Goal: Information Seeking & Learning: Learn about a topic

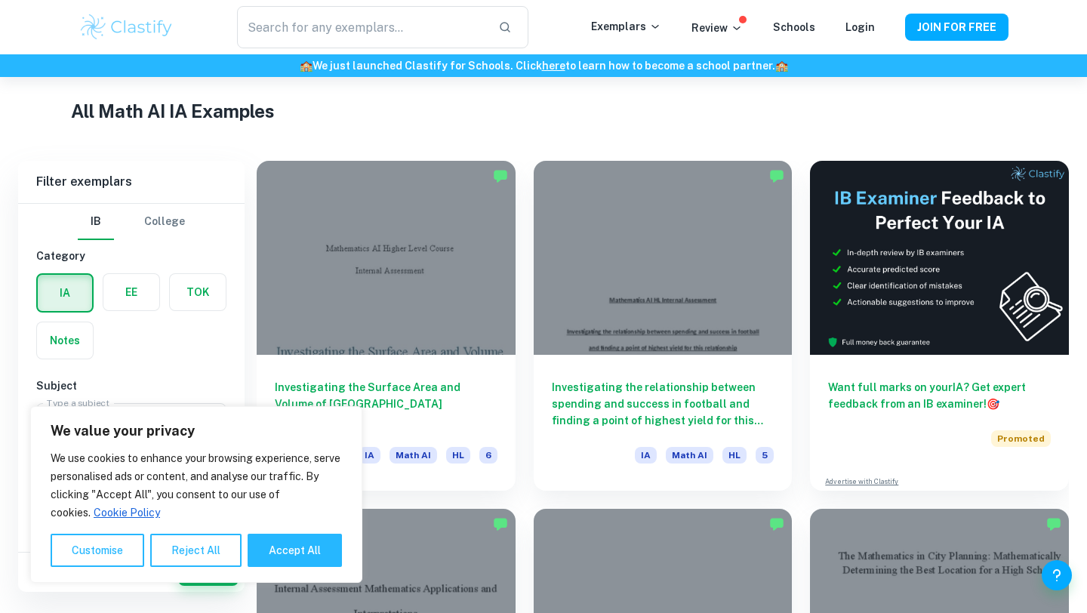
scroll to position [349, 0]
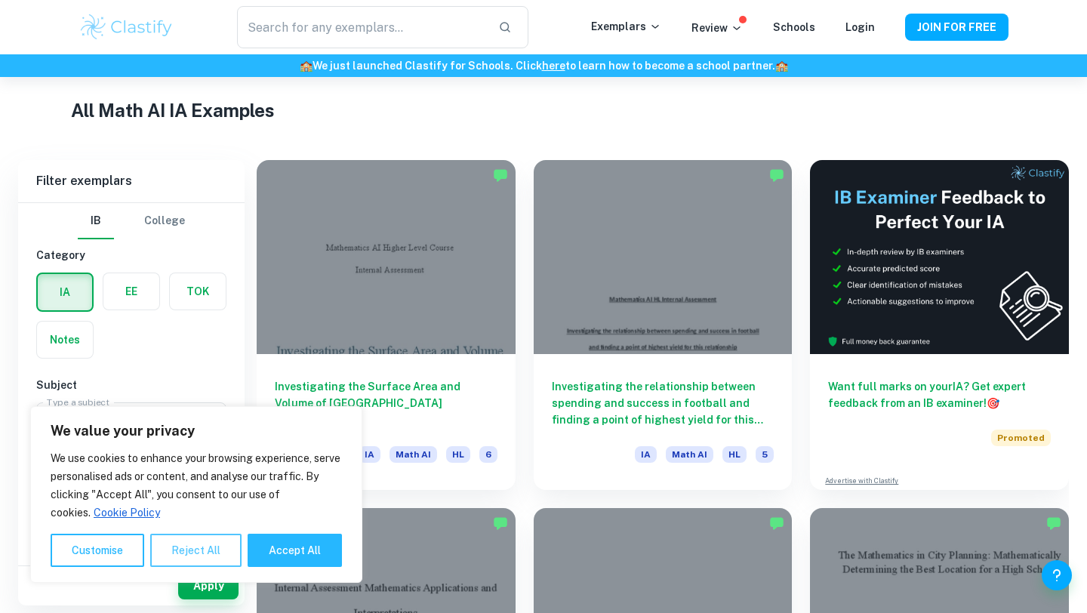
click at [211, 553] on button "Reject All" at bounding box center [195, 550] width 91 height 33
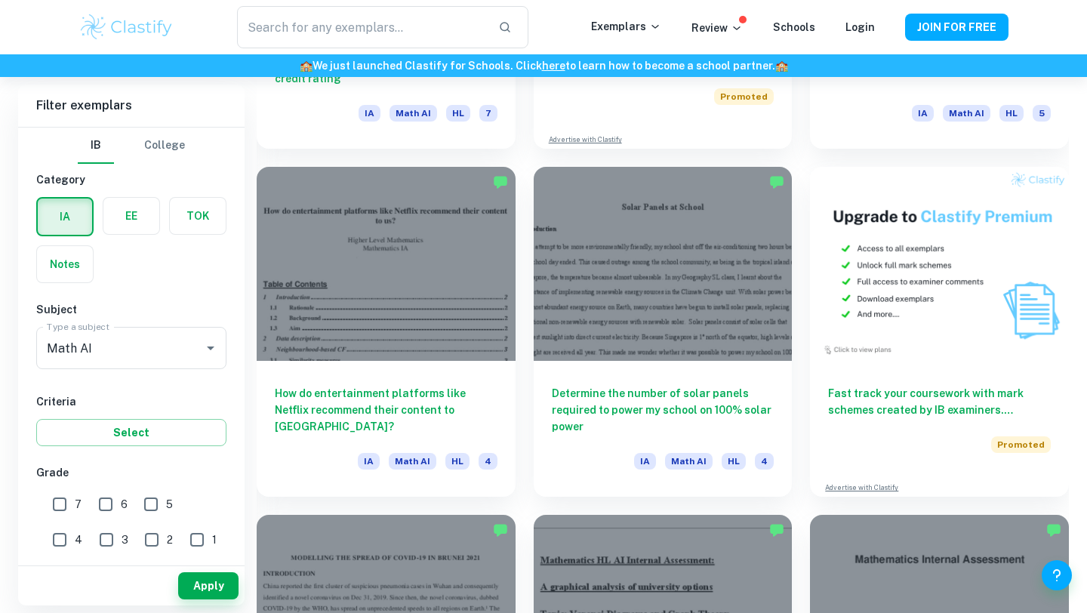
scroll to position [4519, 0]
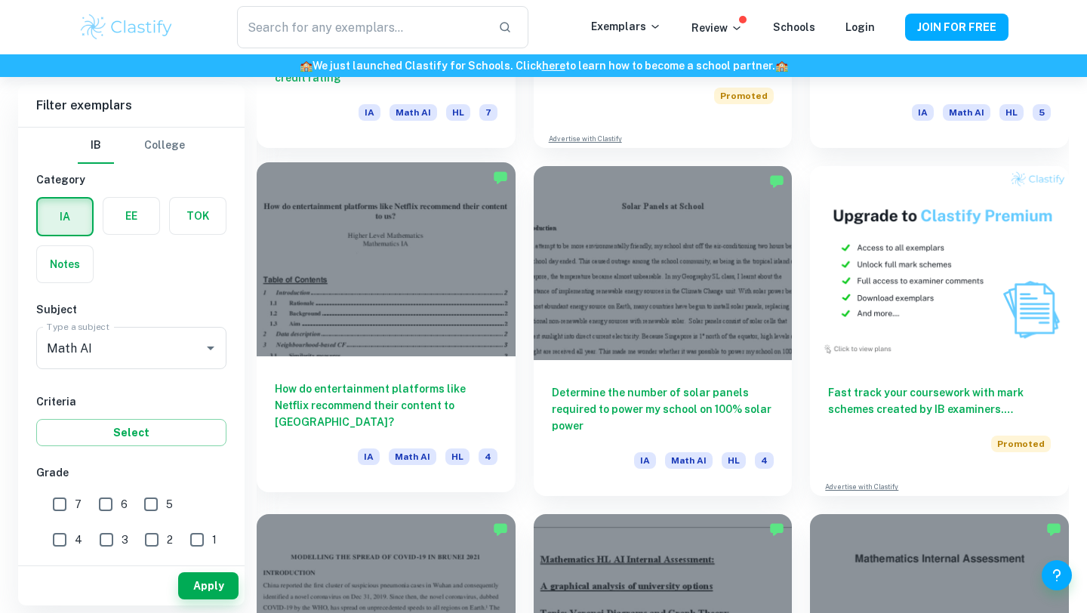
click at [433, 386] on h6 "How do entertainment platforms like Netflix recommend their content to [GEOGRAP…" at bounding box center [386, 405] width 223 height 50
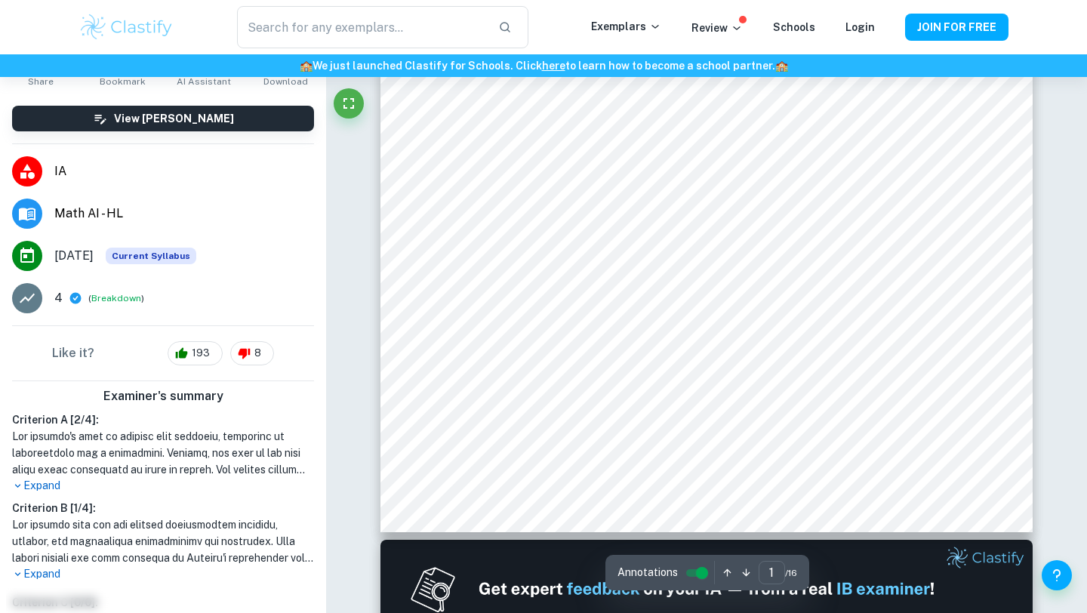
scroll to position [507, 0]
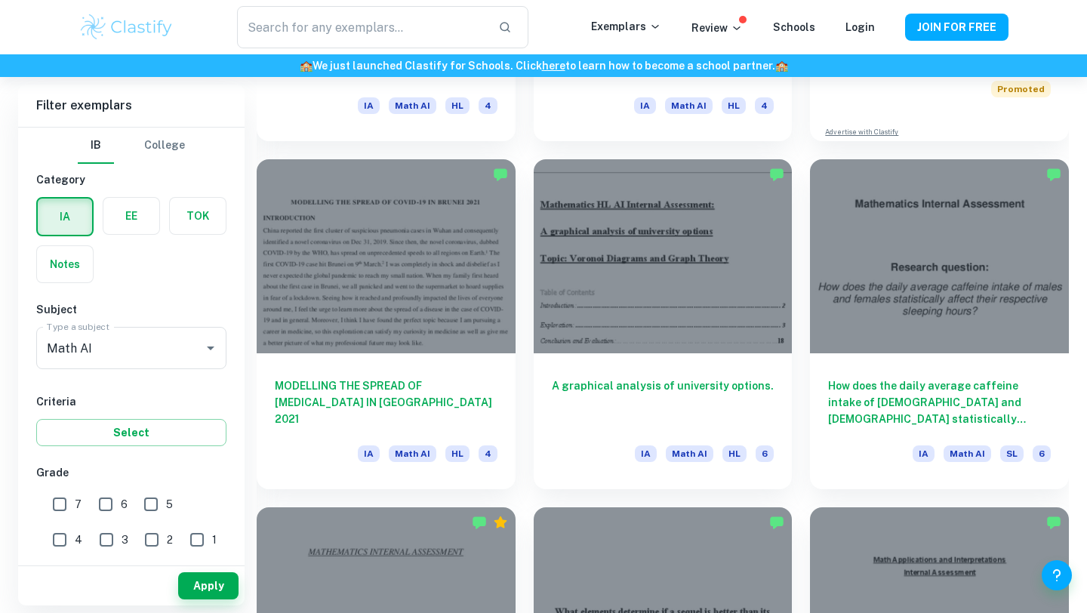
scroll to position [4872, 0]
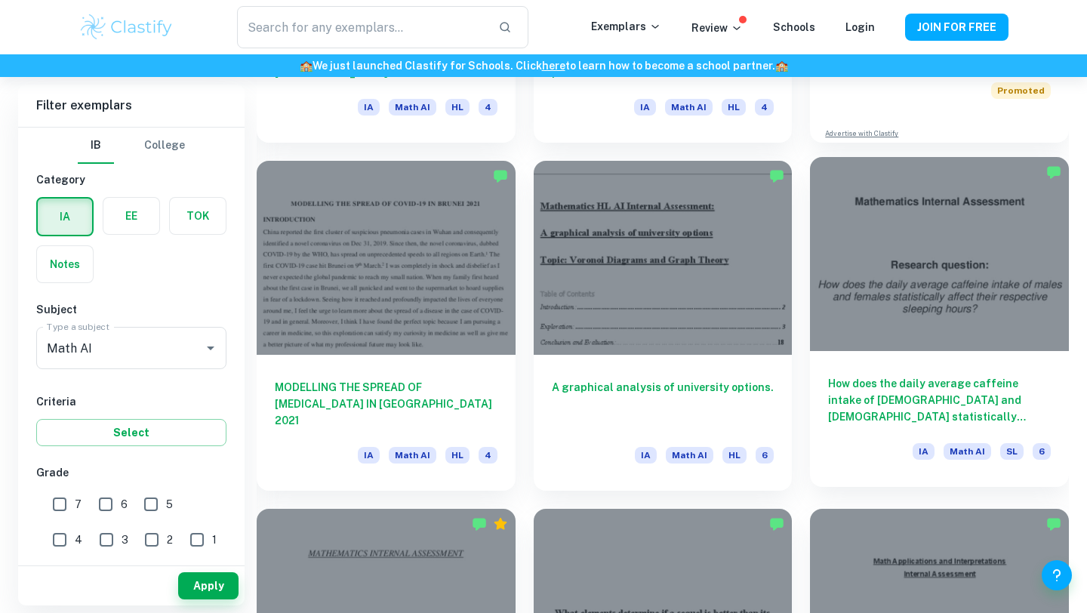
click at [979, 403] on h6 "How does the daily average caffeine intake of [DEMOGRAPHIC_DATA] and [DEMOGRAPH…" at bounding box center [939, 400] width 223 height 50
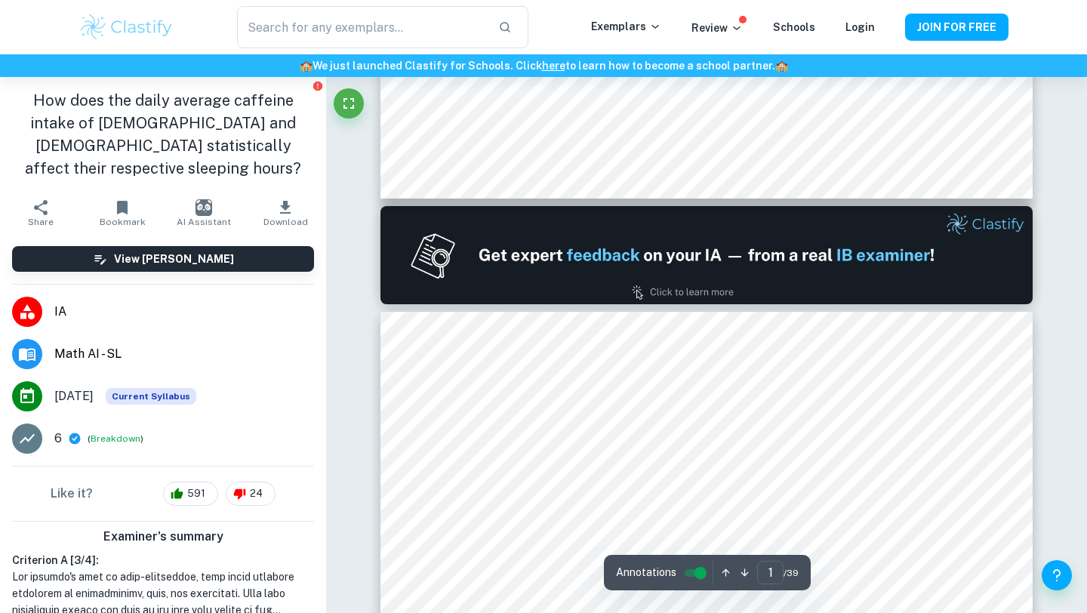
type input "2"
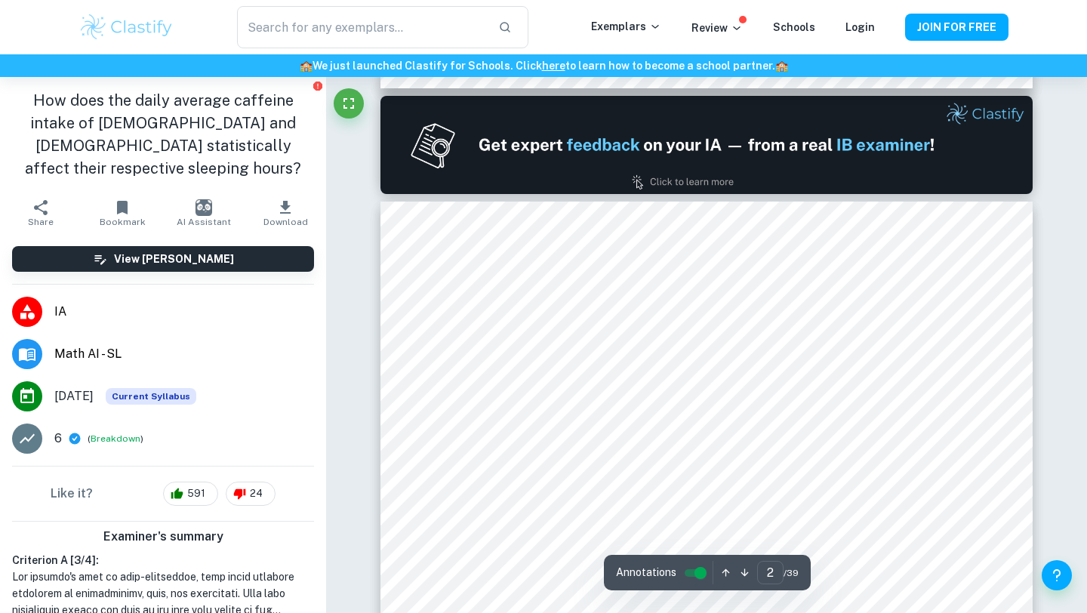
scroll to position [858, 0]
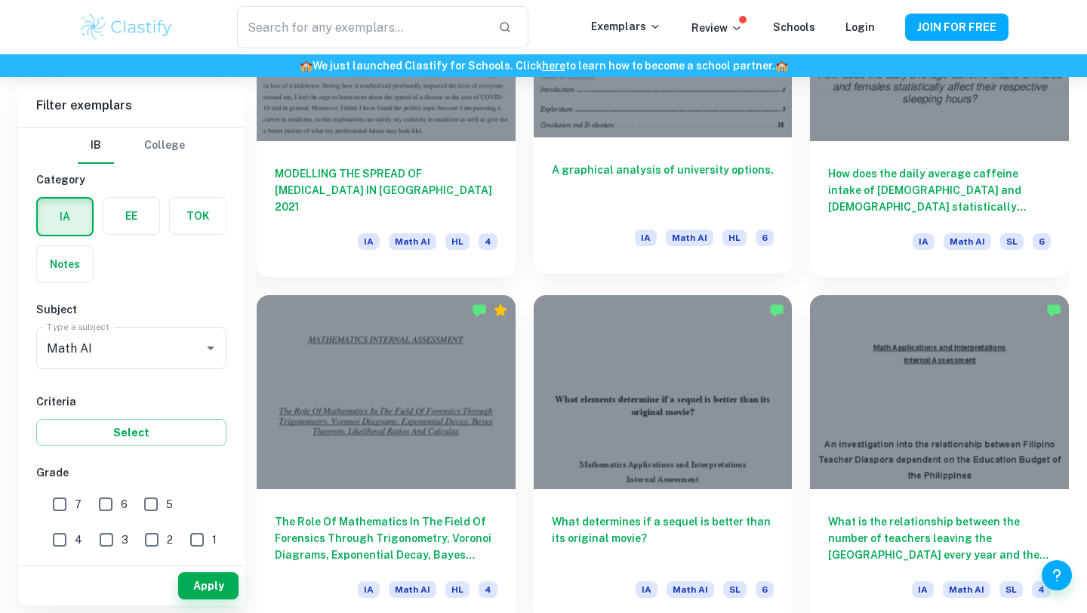
scroll to position [5098, 0]
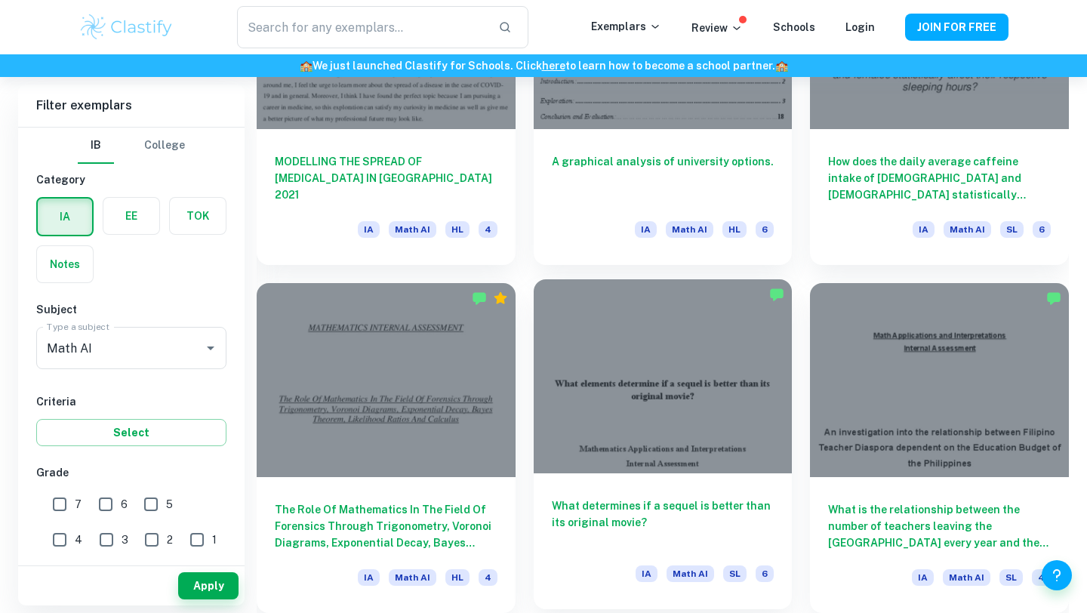
click at [583, 503] on h6 "What determines if a sequel is better than its original movie?" at bounding box center [663, 522] width 223 height 50
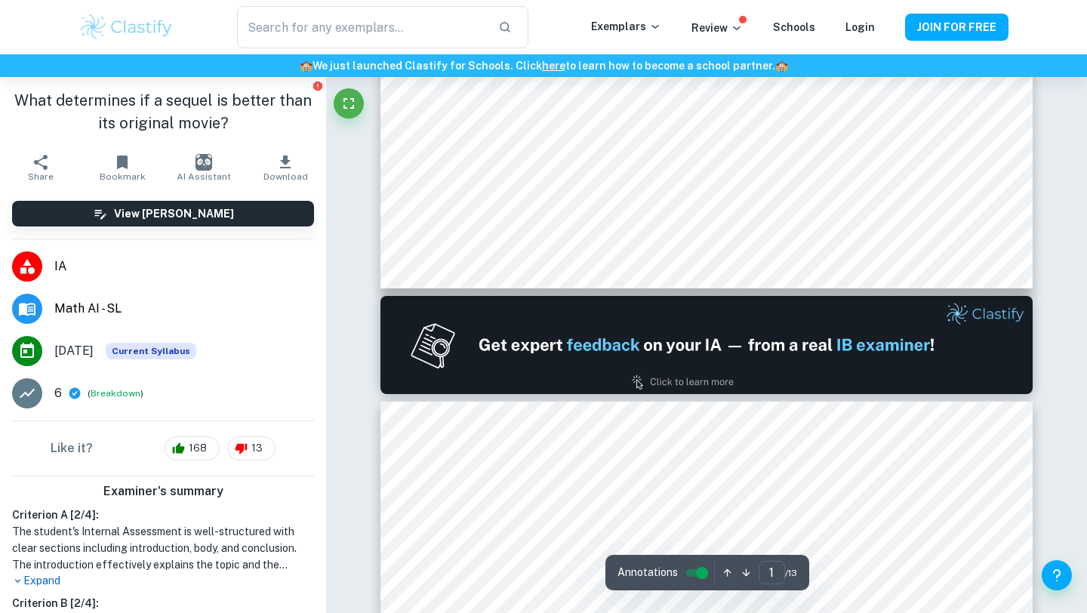
type input "2"
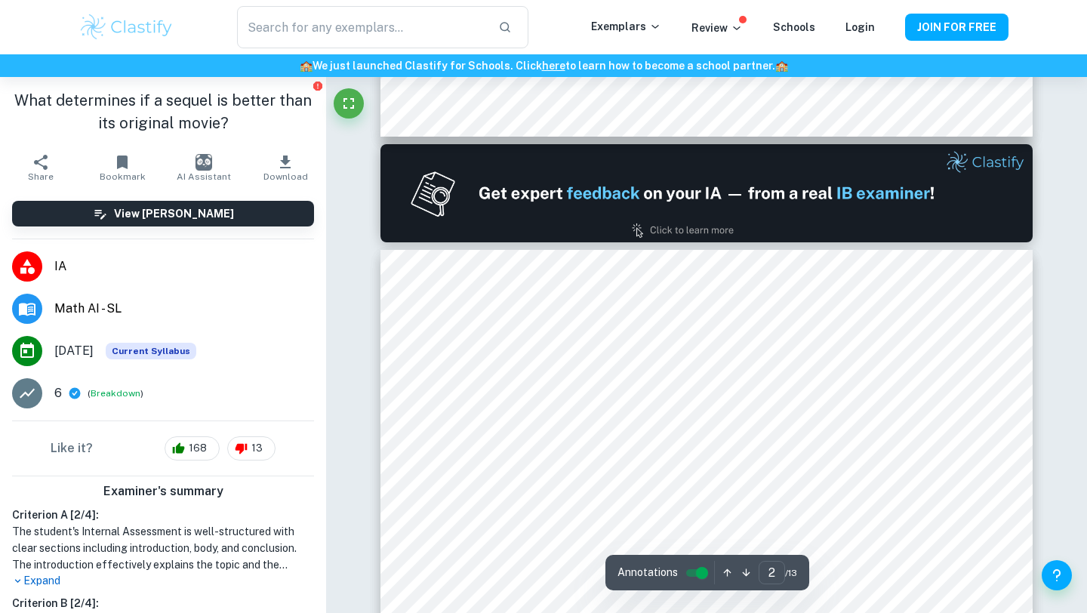
scroll to position [798, 0]
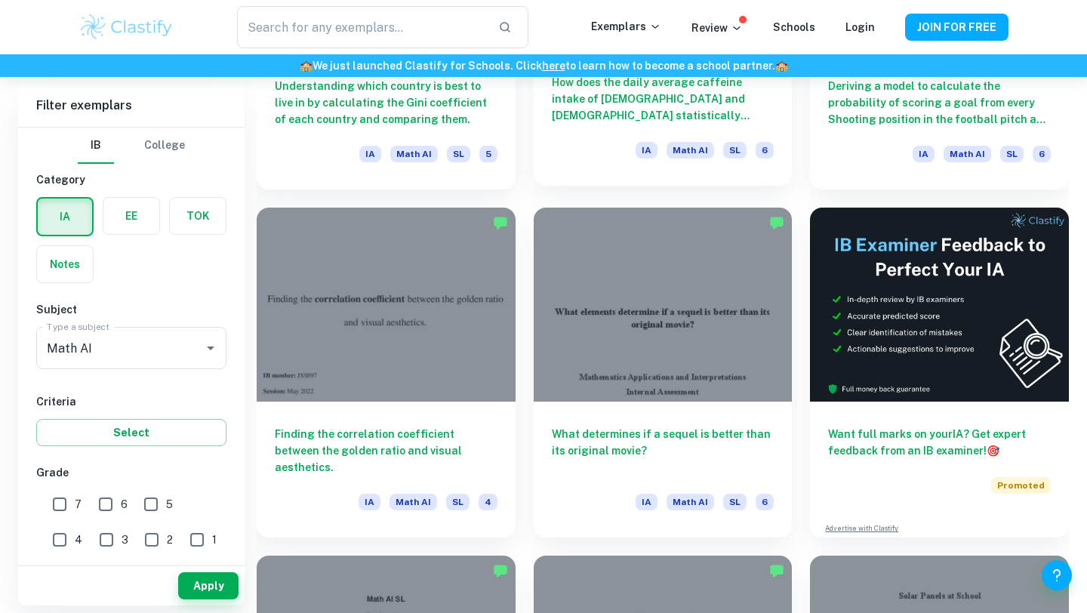
scroll to position [5870, 0]
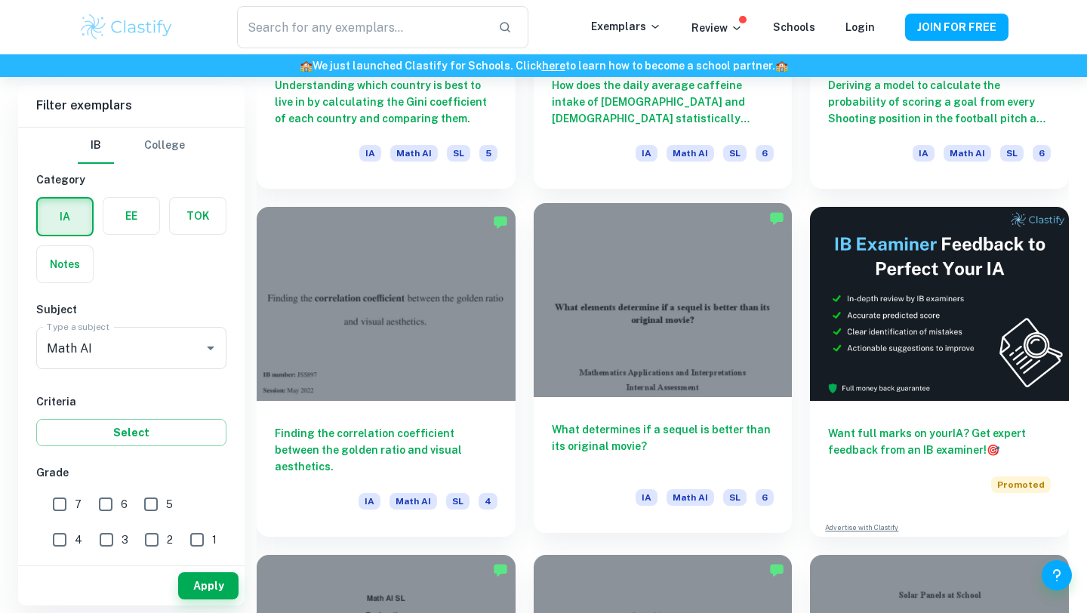
click at [597, 437] on h6 "What determines if a sequel is better than its original movie?" at bounding box center [663, 446] width 223 height 50
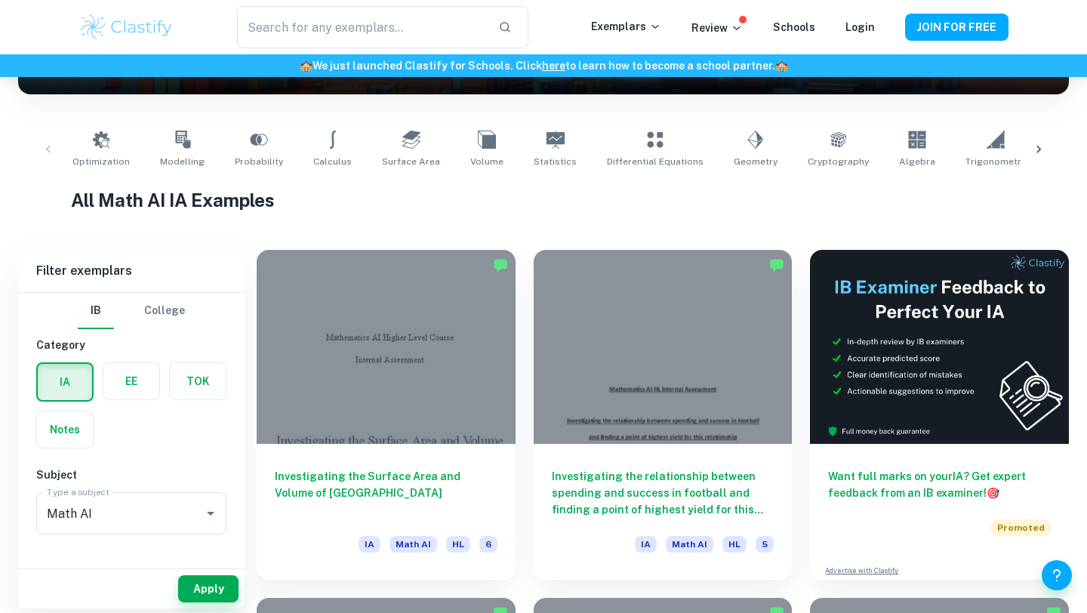
scroll to position [261, 0]
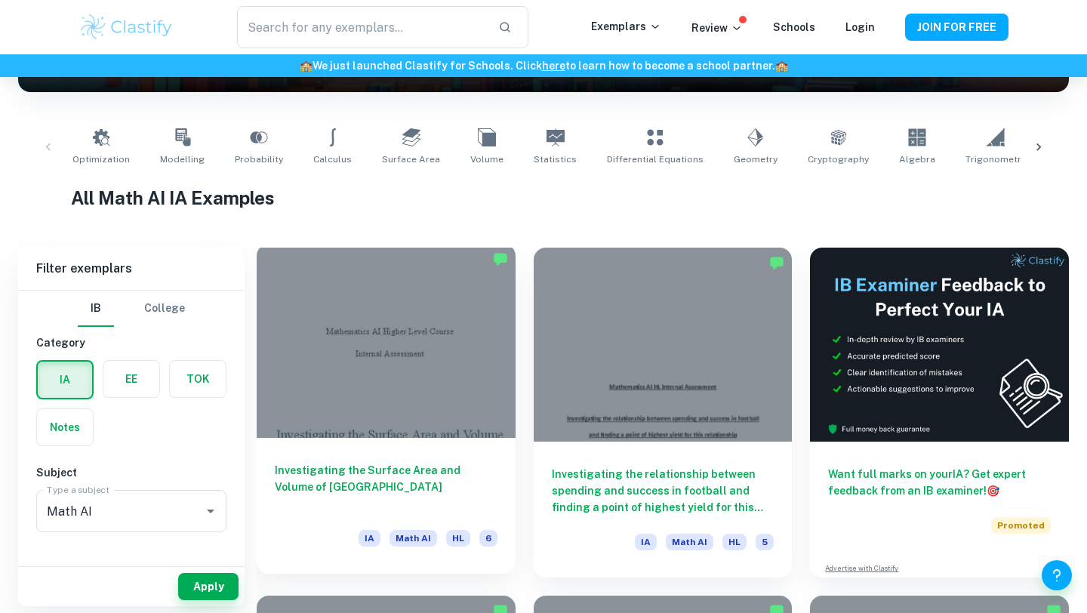
click at [440, 465] on h6 "Investigating the Surface Area and Volume of [GEOGRAPHIC_DATA]" at bounding box center [386, 487] width 223 height 50
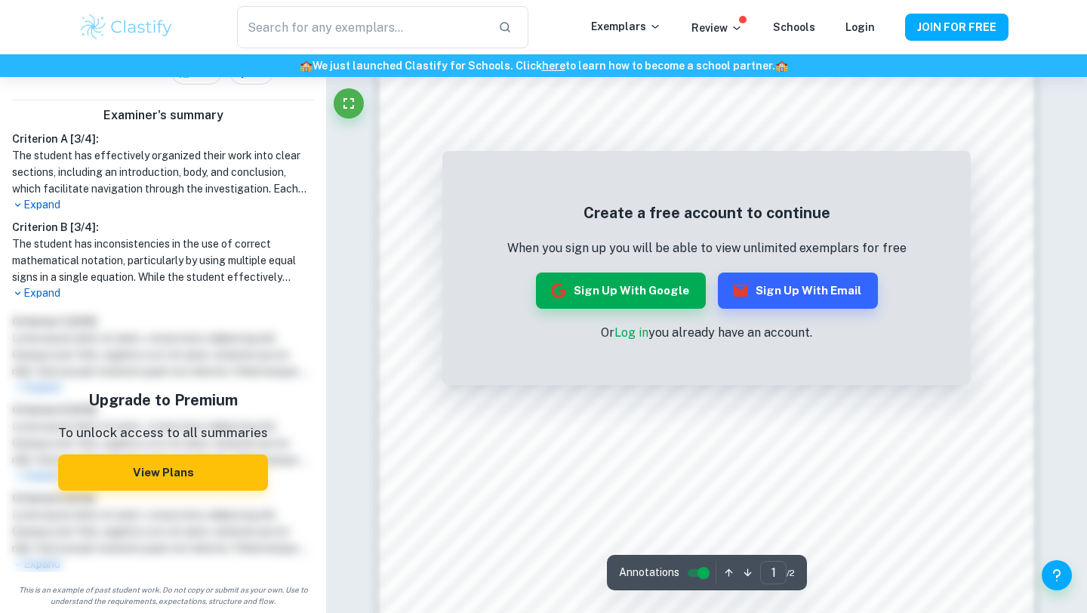
scroll to position [931, 0]
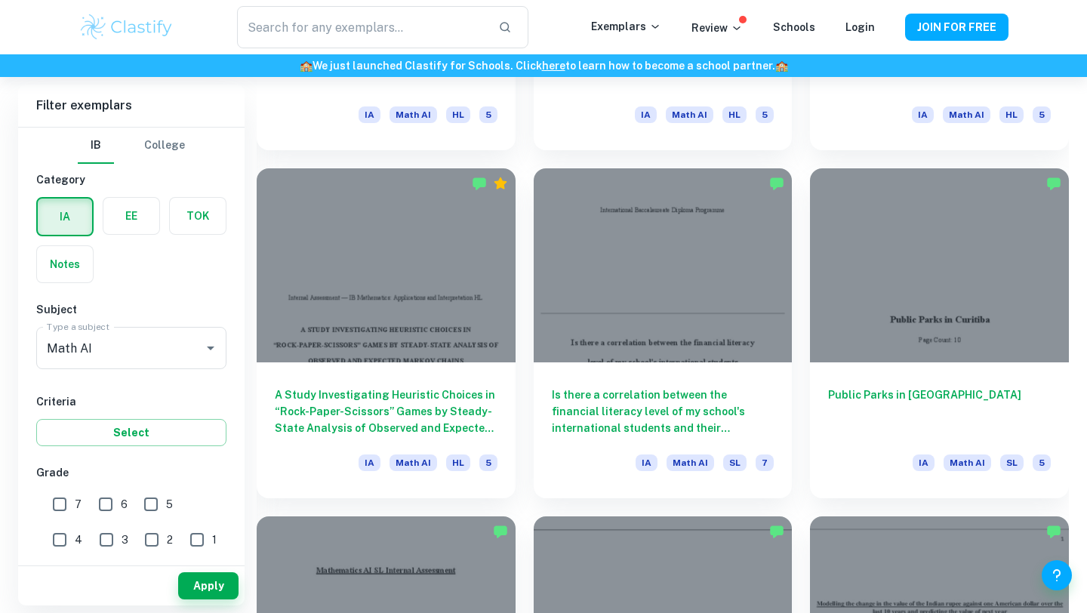
scroll to position [1734, 0]
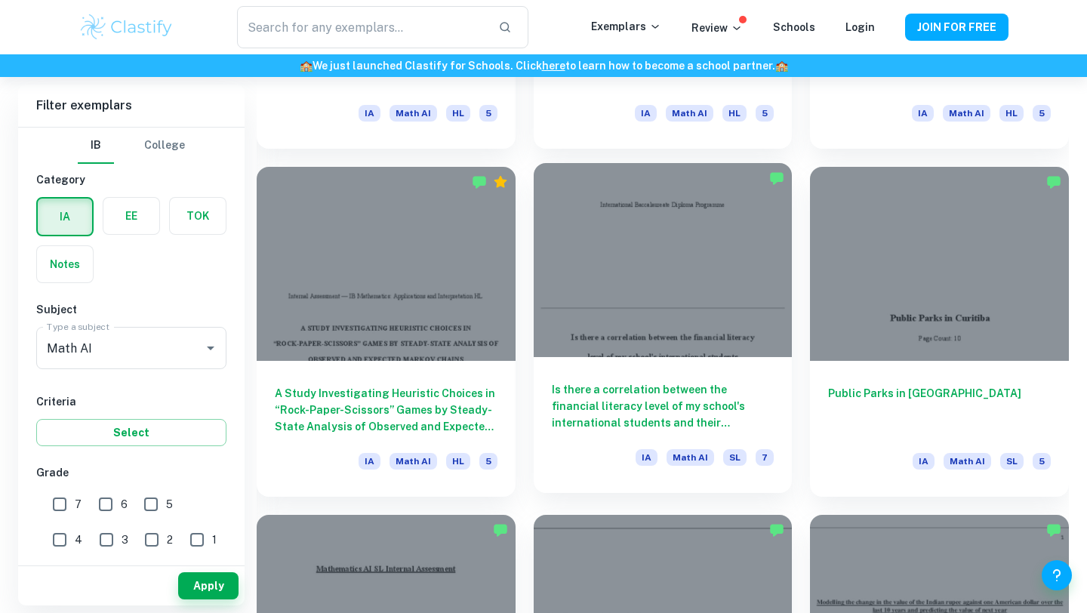
click at [602, 396] on h6 "Is there a correlation between the financial literacy level of my school's inte…" at bounding box center [663, 406] width 223 height 50
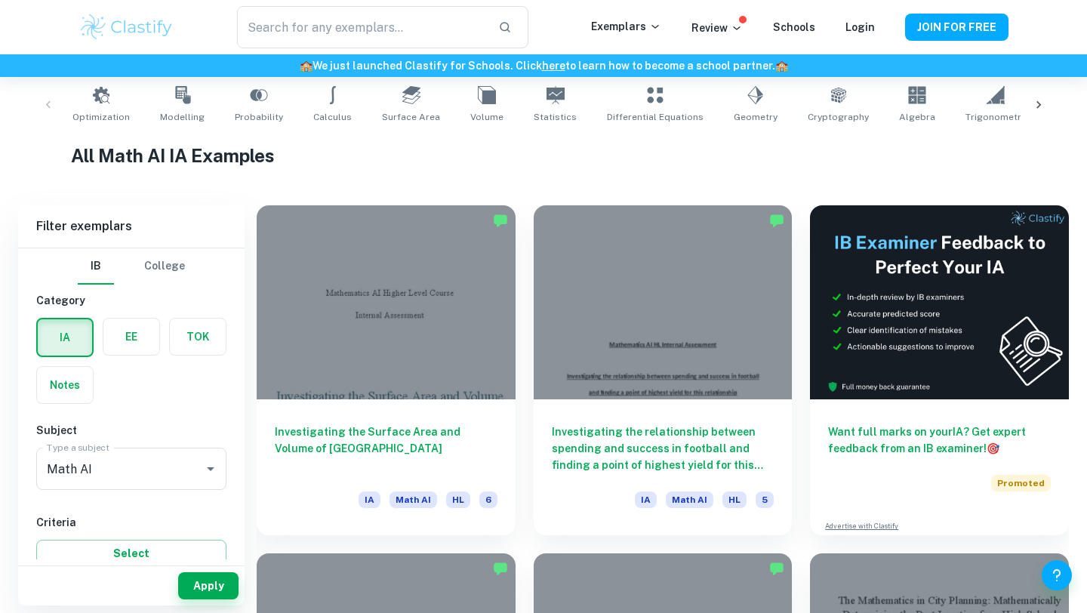
scroll to position [302, 0]
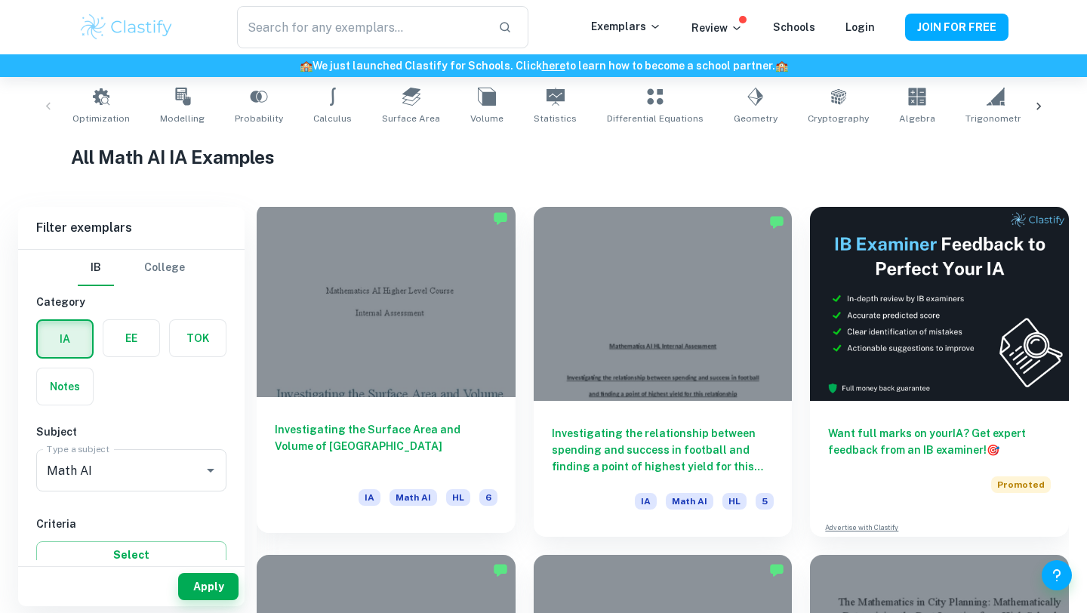
click at [439, 428] on h6 "Investigating the Surface Area and Volume of [GEOGRAPHIC_DATA]" at bounding box center [386, 446] width 223 height 50
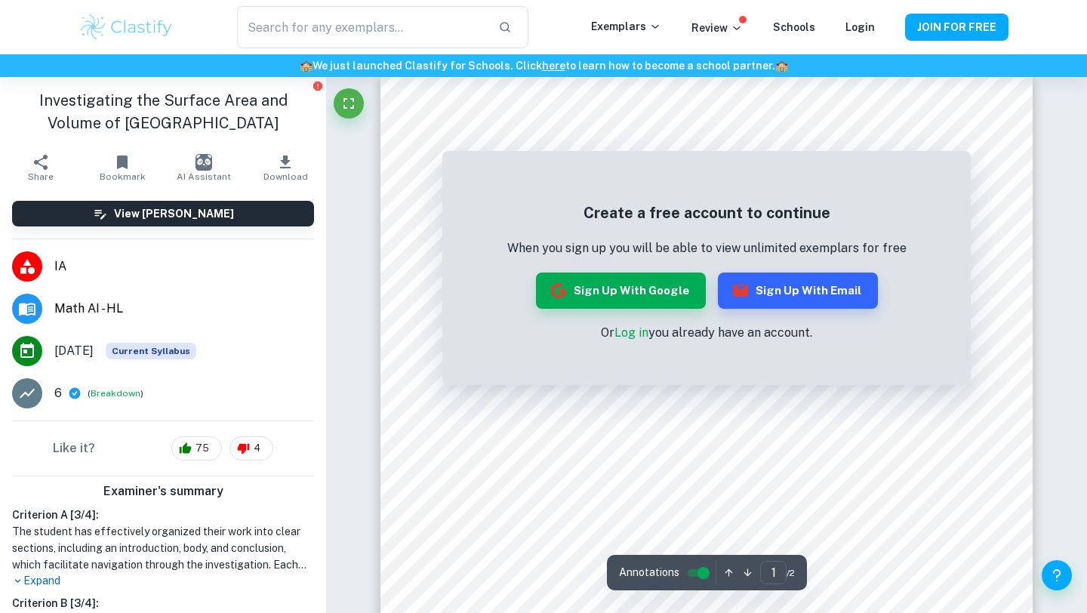
scroll to position [12, 0]
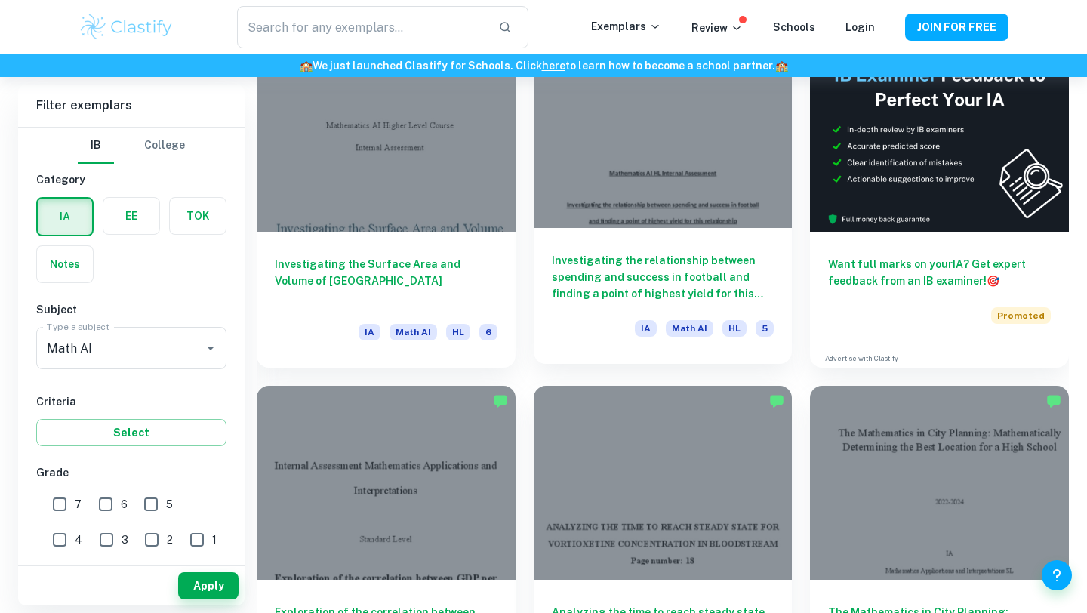
scroll to position [449, 0]
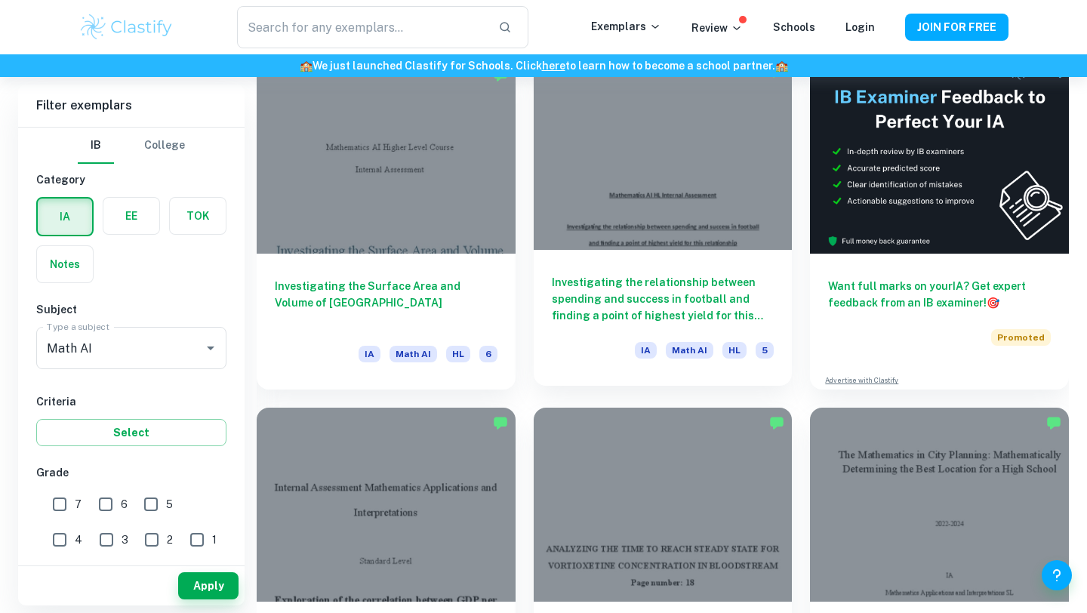
click at [656, 306] on h6 "Investigating the relationship between spending and success in football and fin…" at bounding box center [663, 299] width 223 height 50
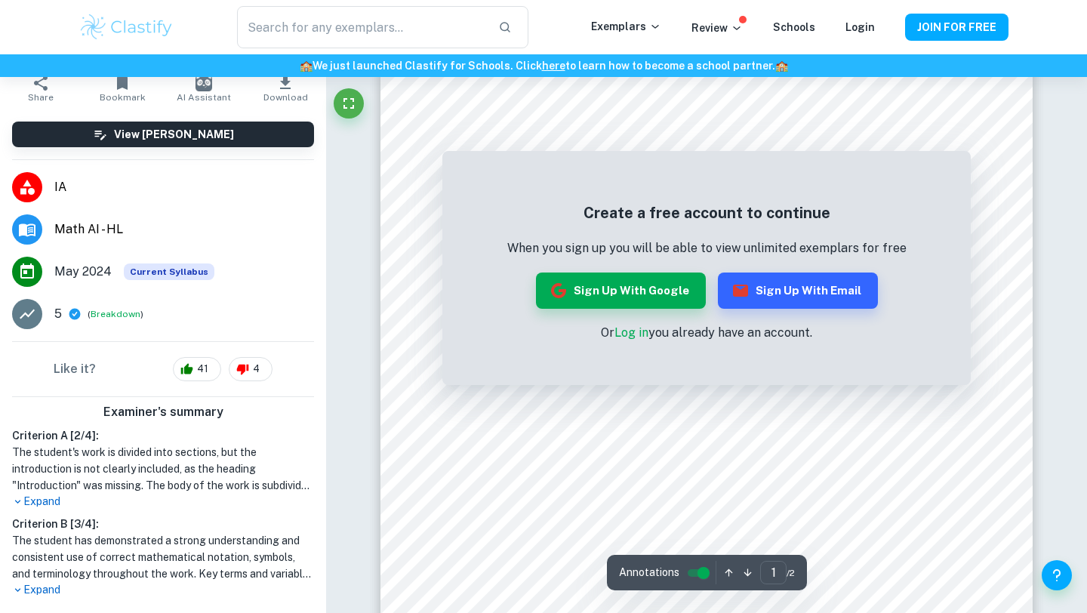
scroll to position [257, 0]
